Goal: Task Accomplishment & Management: Complete application form

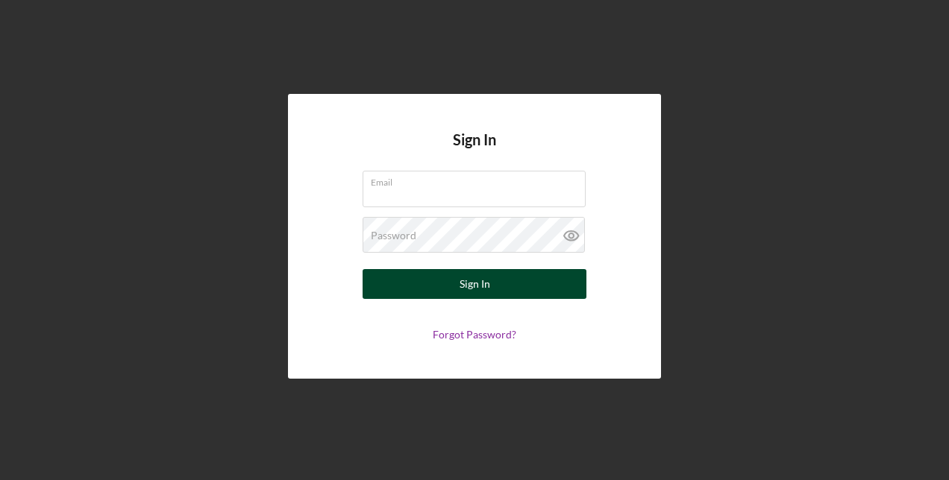
type input "[EMAIL_ADDRESS][DOMAIN_NAME]"
click at [516, 269] on form "Email [EMAIL_ADDRESS][DOMAIN_NAME] Password Sign In Forgot Password?" at bounding box center [474, 256] width 298 height 170
click at [406, 289] on button "Sign In" at bounding box center [475, 284] width 224 height 30
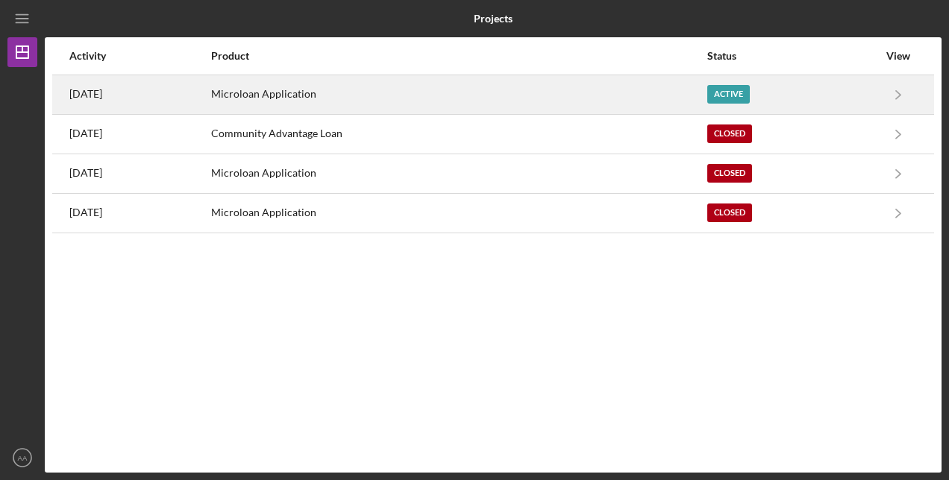
click at [749, 90] on div "Active" at bounding box center [728, 94] width 43 height 19
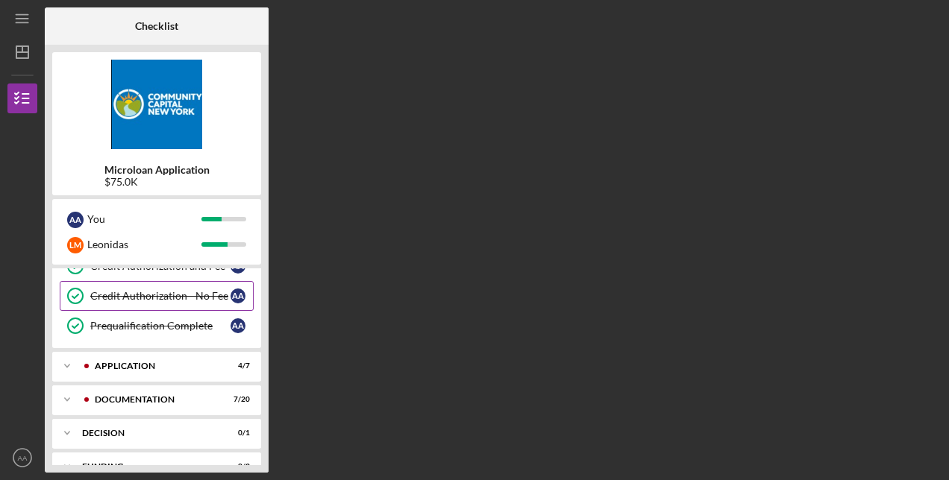
scroll to position [280, 0]
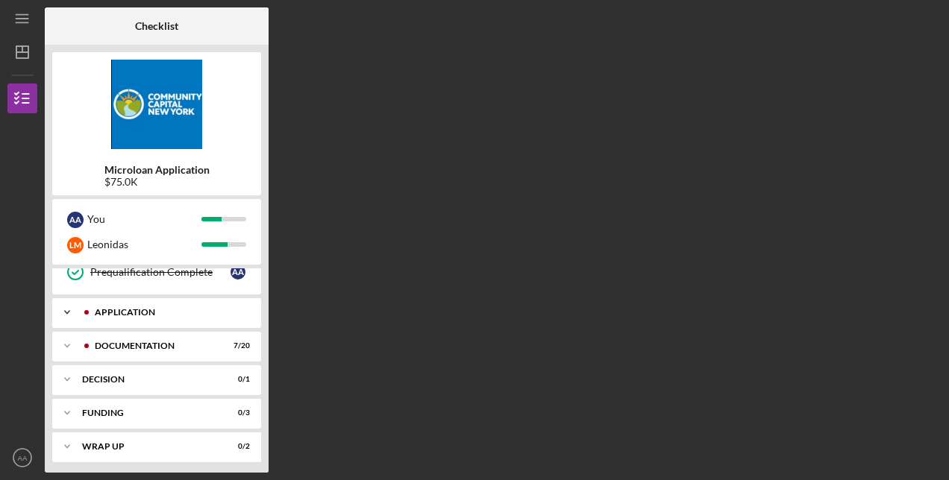
click at [134, 309] on div "Application" at bounding box center [169, 312] width 148 height 9
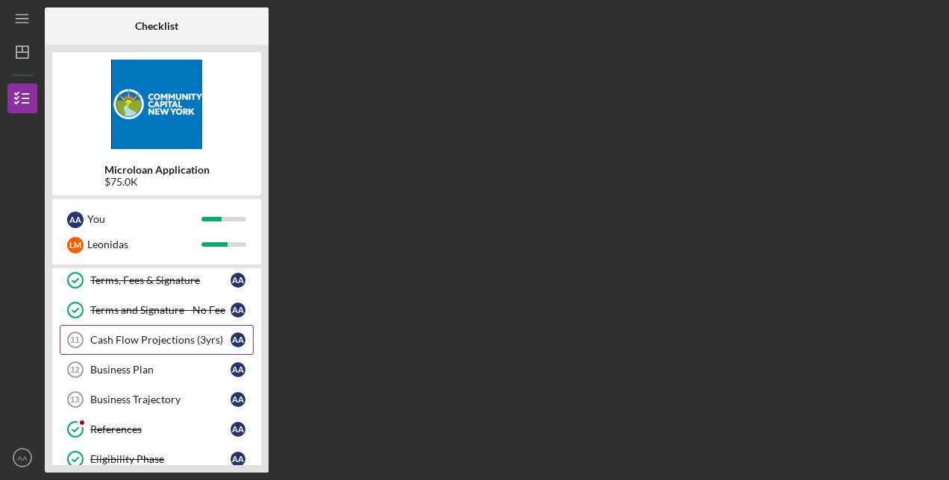
scroll to position [430, 0]
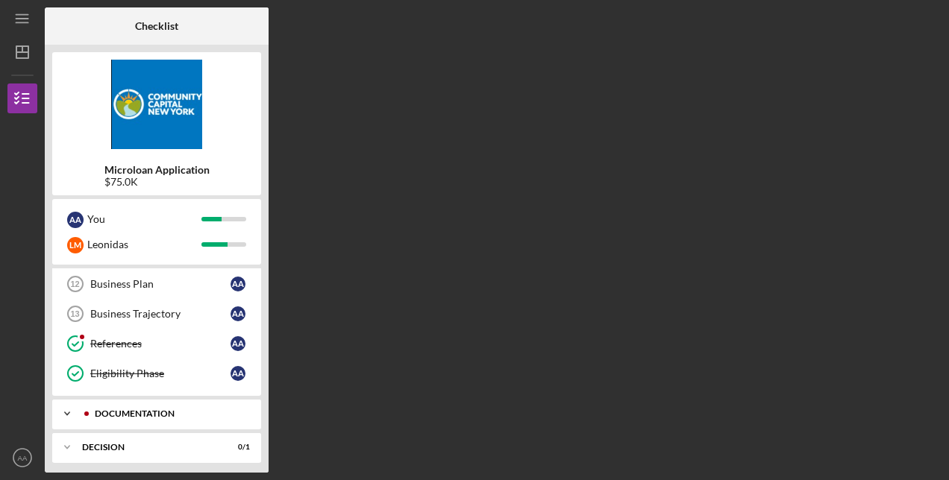
click at [152, 410] on div "Documentation" at bounding box center [169, 414] width 148 height 9
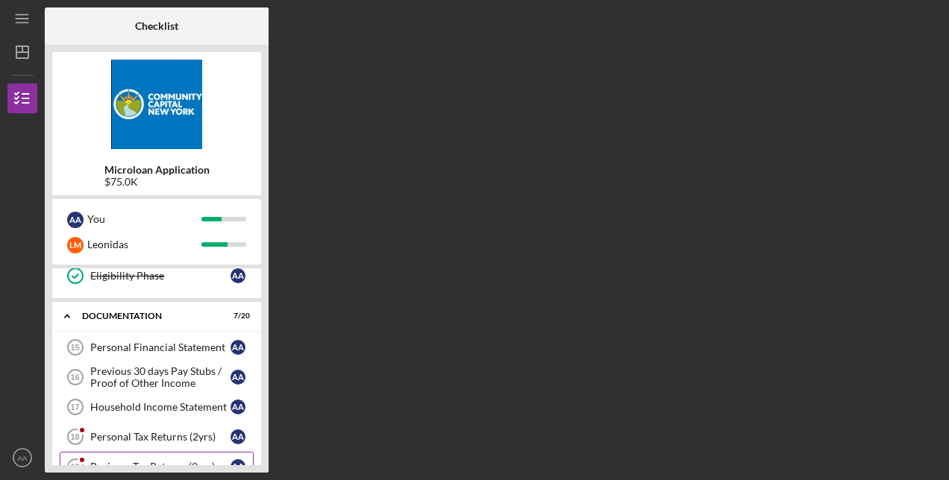
scroll to position [504, 0]
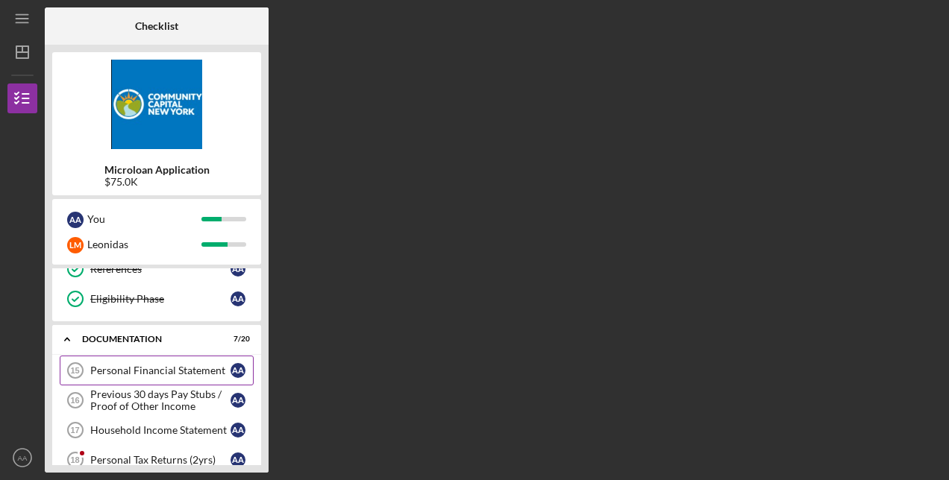
click at [139, 365] on div "Personal Financial Statement" at bounding box center [160, 371] width 140 height 12
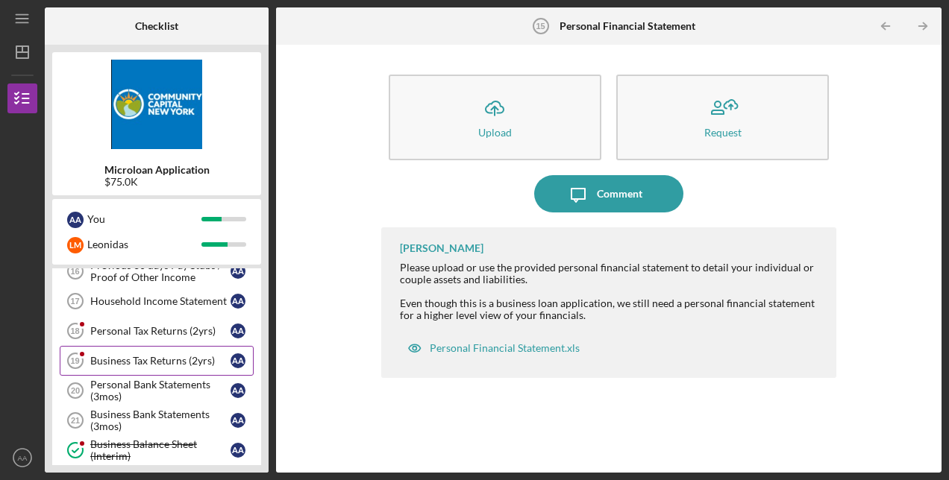
scroll to position [579, 0]
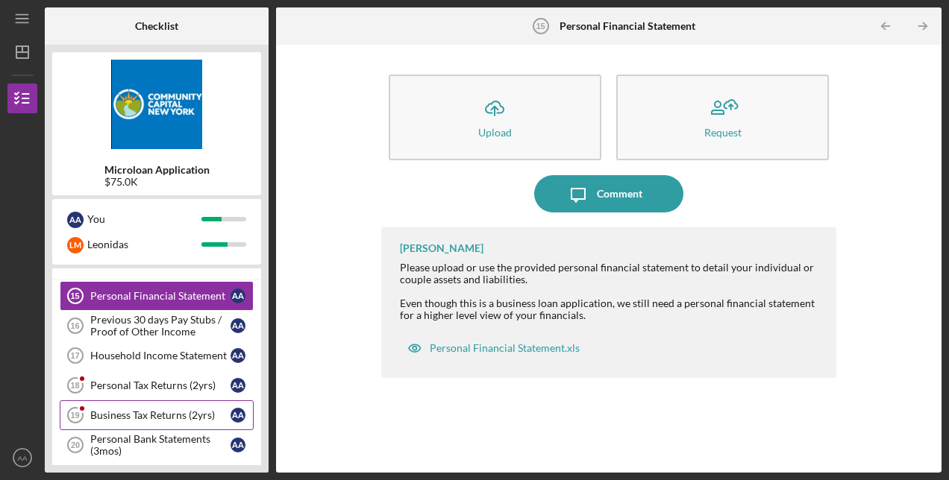
click at [154, 412] on link "Business Tax Returns (2yrs) 19 Business Tax Returns (2yrs) A A" at bounding box center [157, 416] width 194 height 30
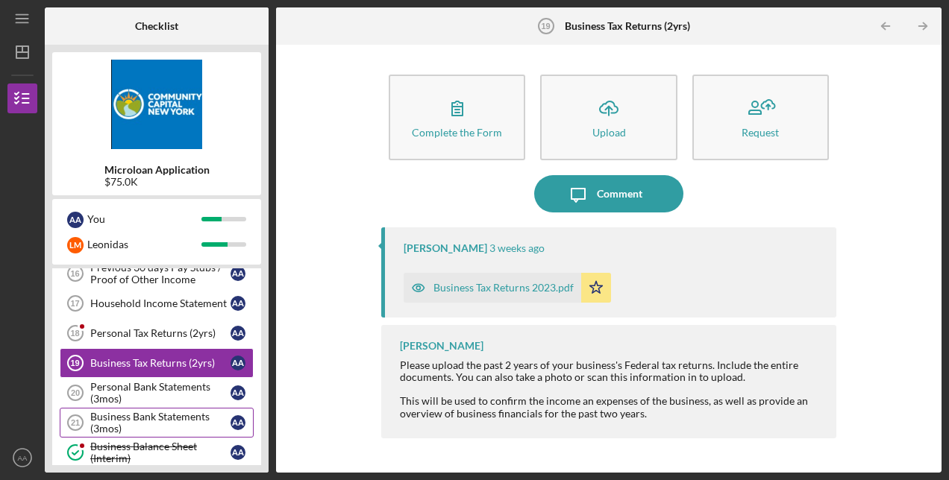
scroll to position [653, 0]
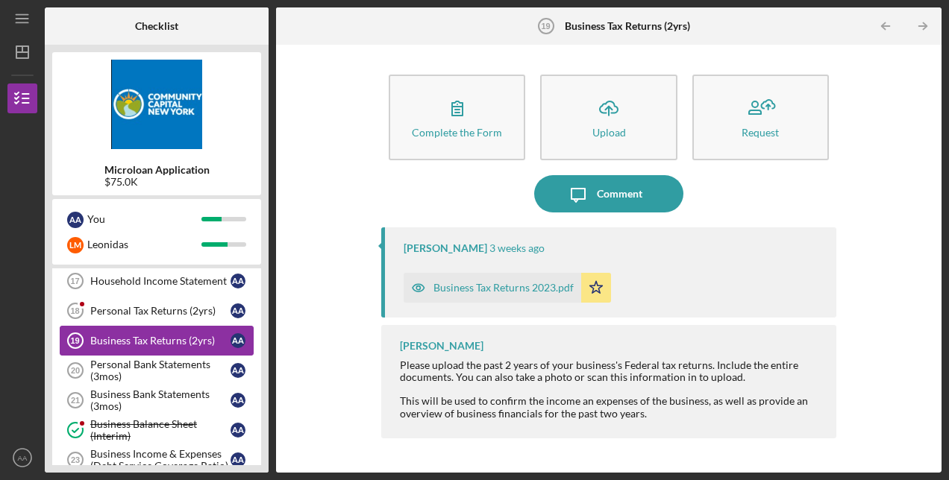
click at [128, 336] on div "Business Tax Returns (2yrs)" at bounding box center [160, 341] width 140 height 12
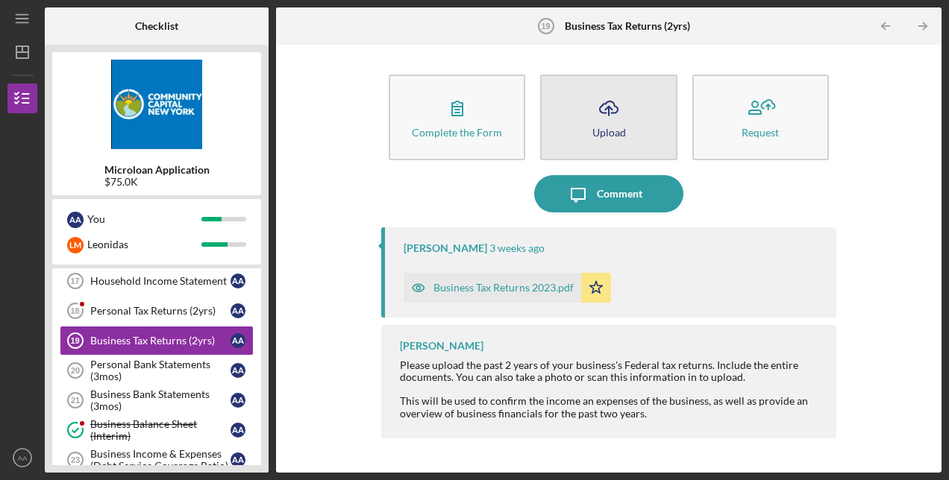
click at [618, 136] on div "Upload" at bounding box center [609, 132] width 34 height 11
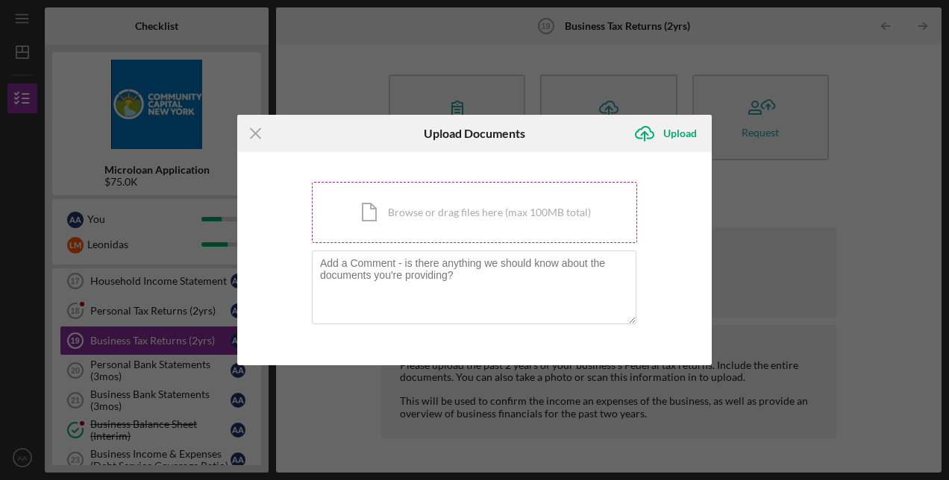
click at [441, 220] on div "Icon/Document Browse or drag files here (max 100MB total) Tap to choose files o…" at bounding box center [474, 212] width 325 height 61
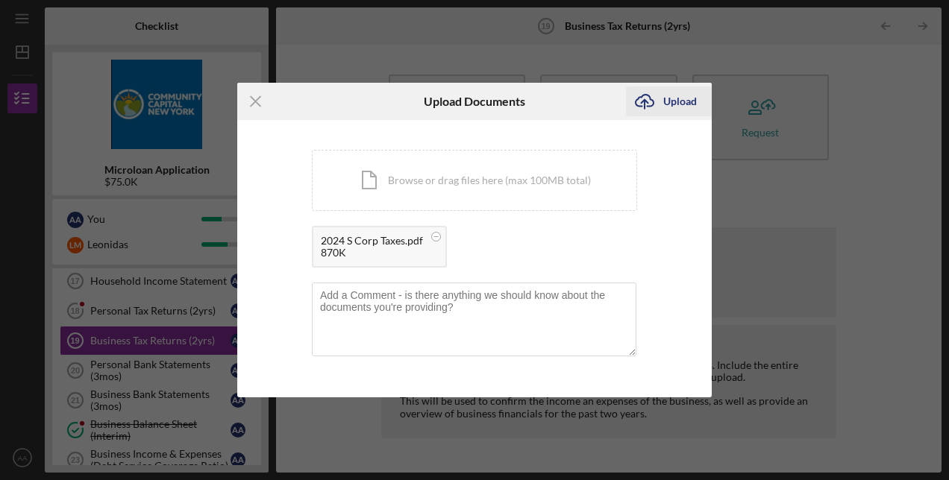
click at [686, 100] on div "Upload" at bounding box center [680, 102] width 34 height 30
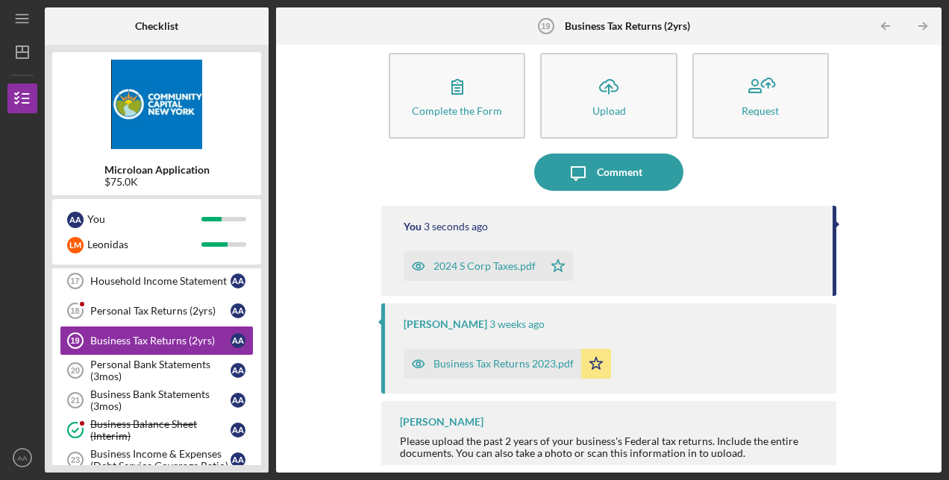
scroll to position [32, 0]
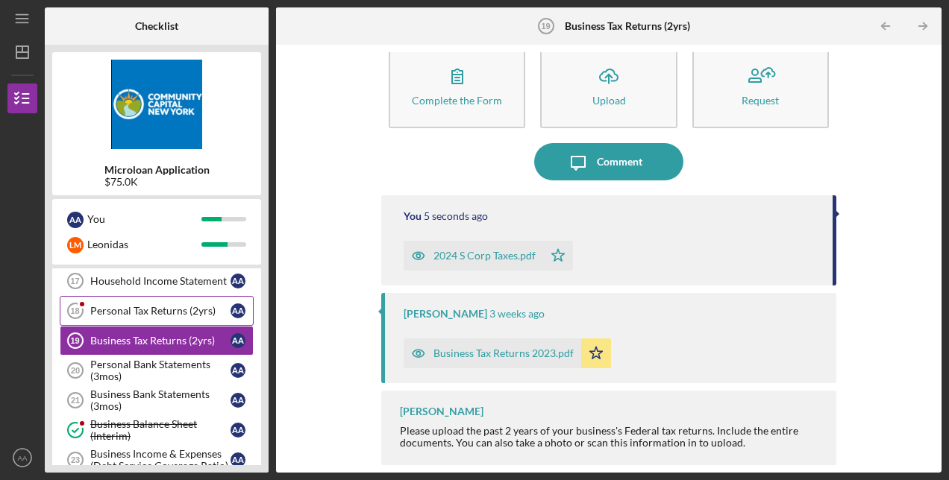
click at [137, 305] on div "Personal Tax Returns (2yrs)" at bounding box center [160, 311] width 140 height 12
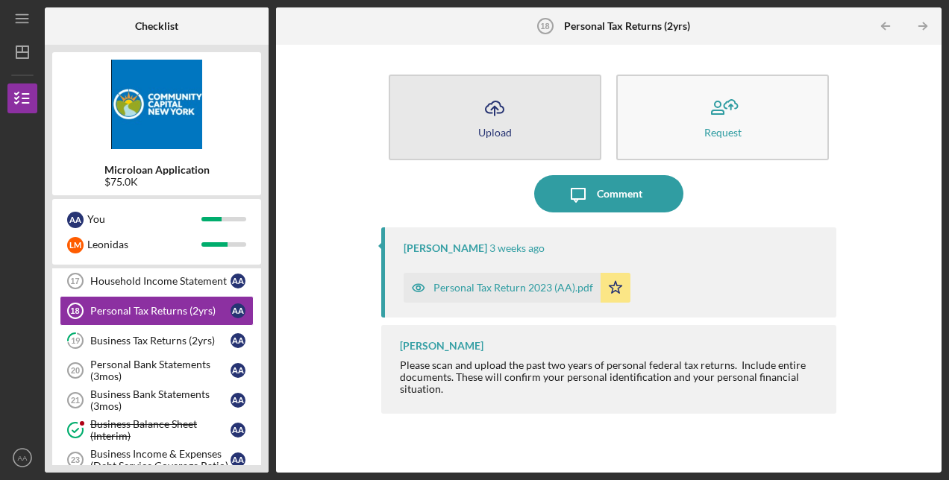
click at [509, 133] on div "Upload" at bounding box center [495, 132] width 34 height 11
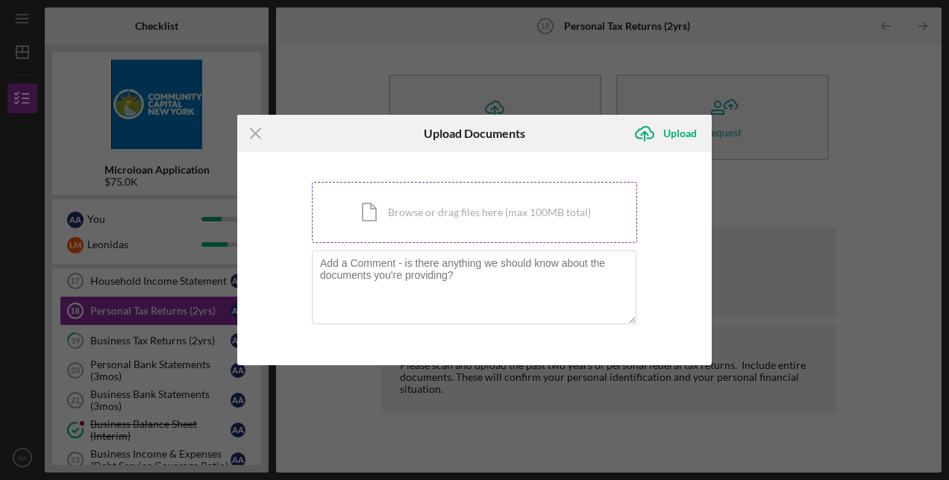
click at [439, 217] on div "Icon/Document Browse or drag files here (max 100MB total) Tap to choose files o…" at bounding box center [474, 212] width 325 height 61
